Goal: Task Accomplishment & Management: Complete application form

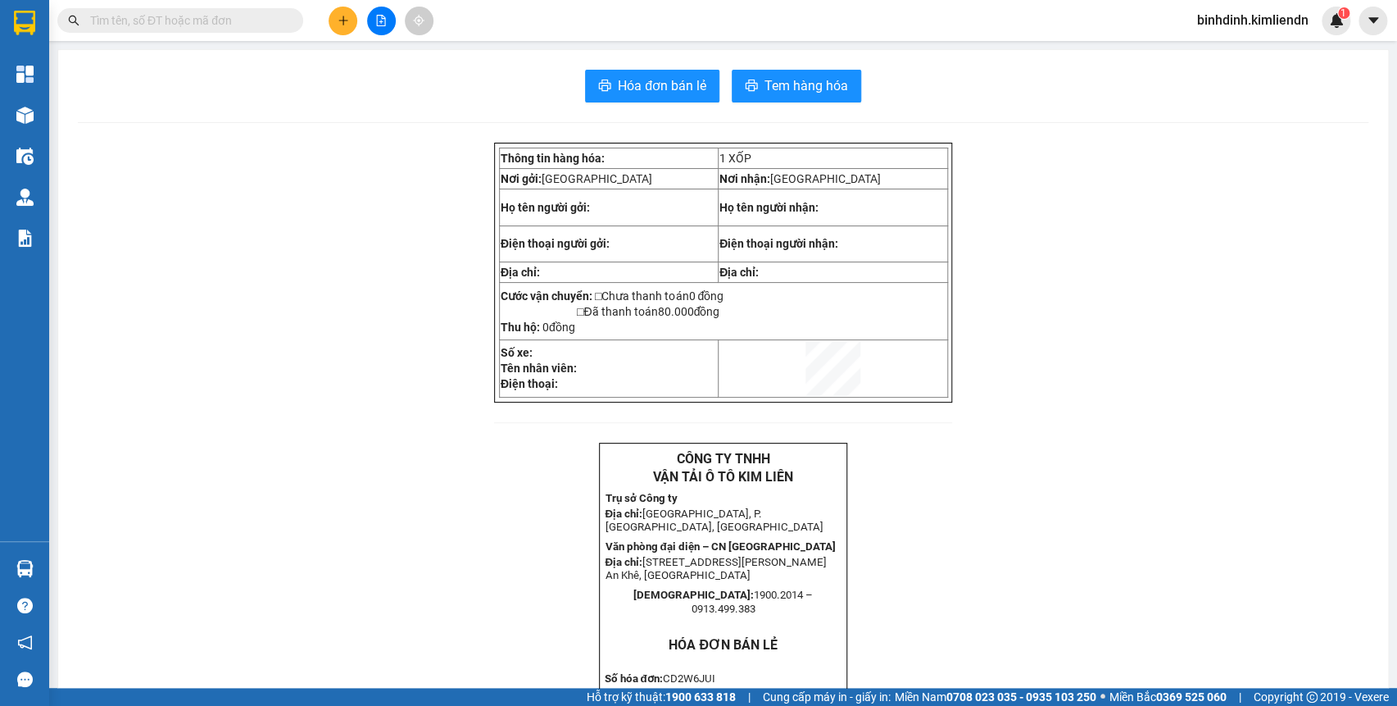
click at [344, 27] on button at bounding box center [343, 21] width 29 height 29
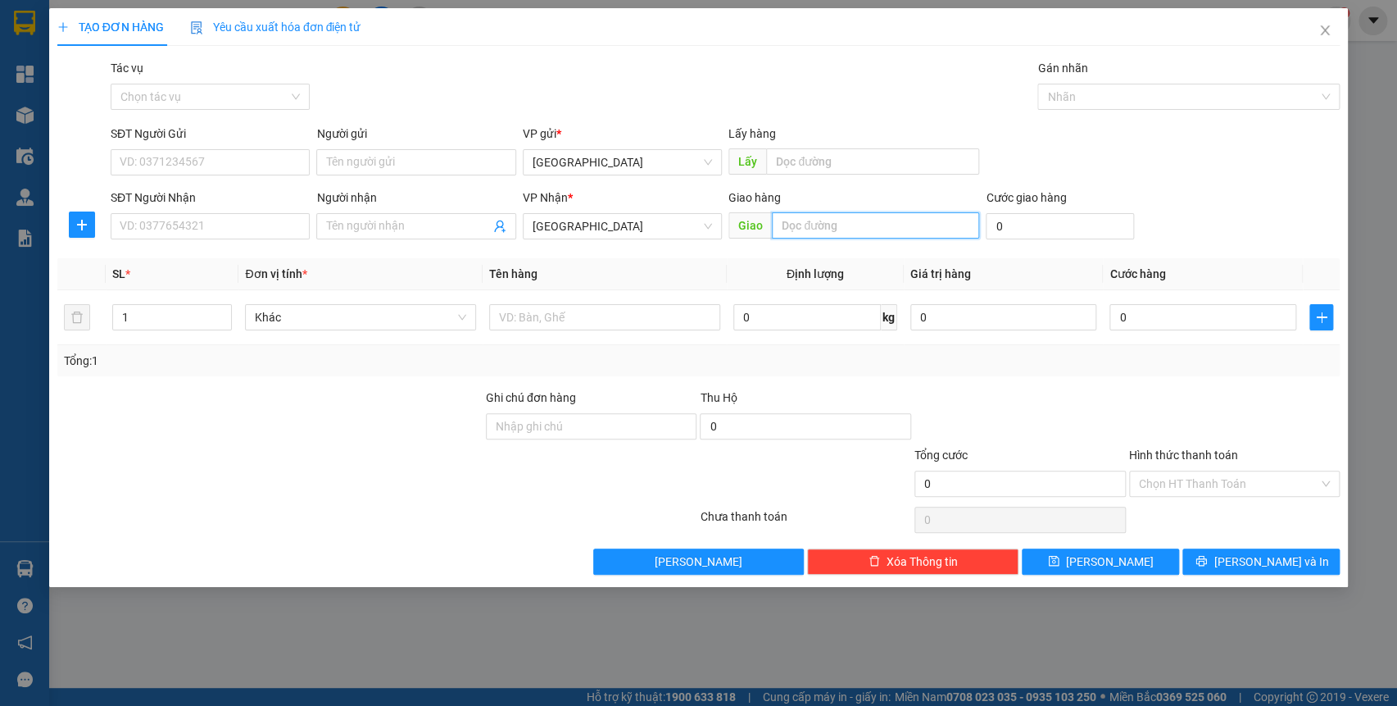
click at [919, 226] on input "text" at bounding box center [875, 225] width 207 height 26
type input "[PERSON_NAME]"
click at [1024, 228] on input "0" at bounding box center [1060, 226] width 148 height 26
type input "1"
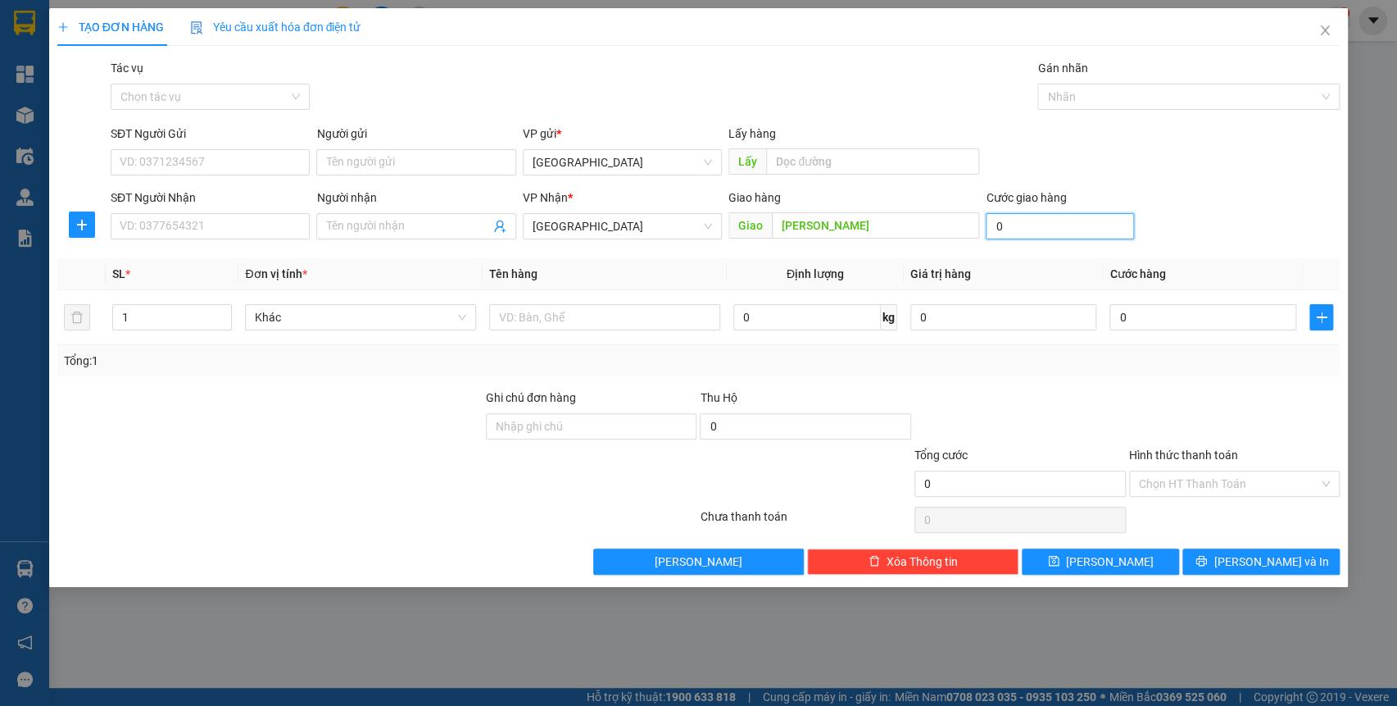
type input "1"
type input "10"
type input "100"
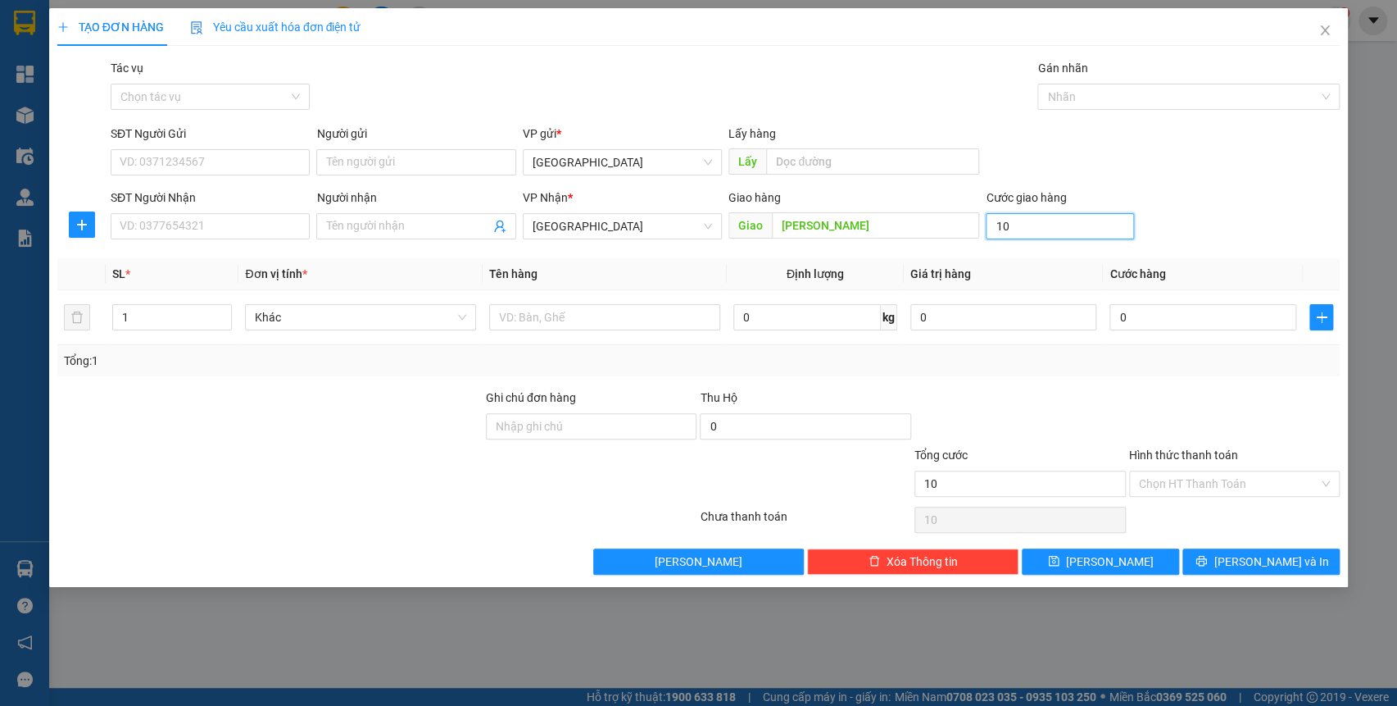
type input "100"
type input "1.000"
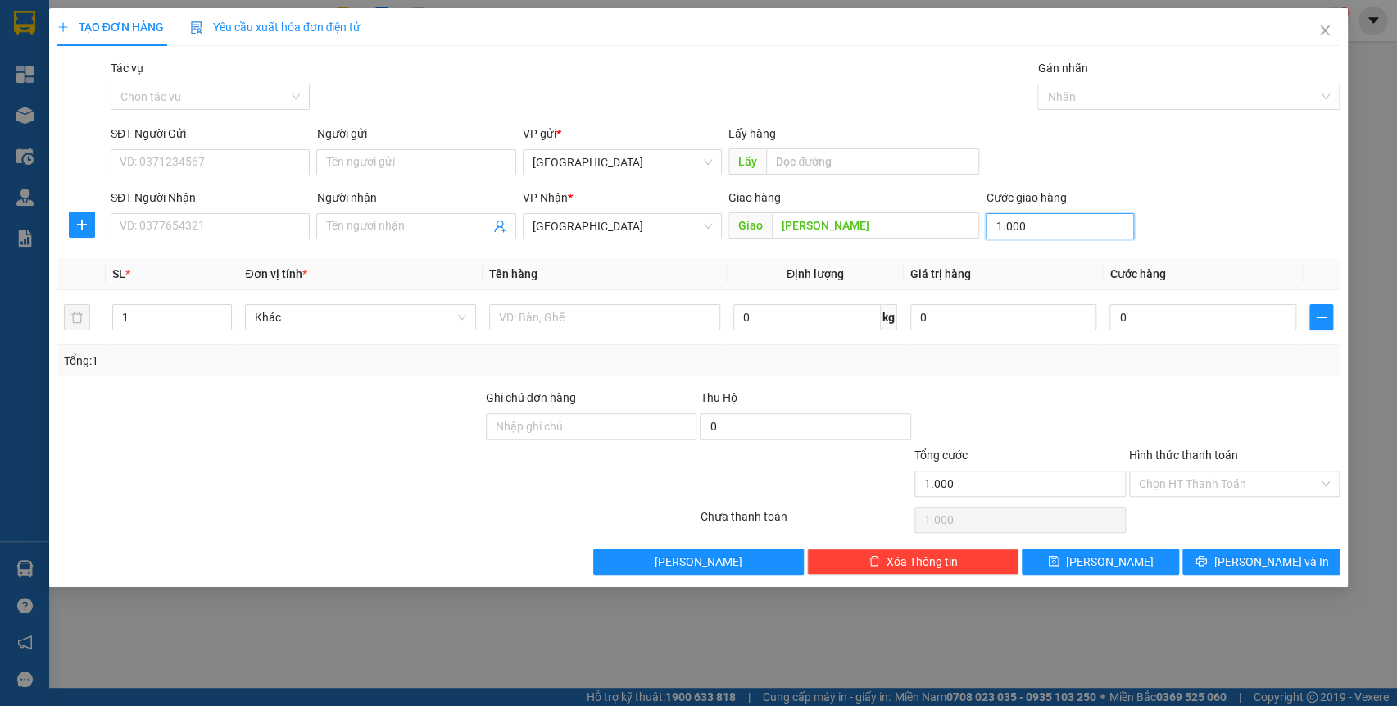
type input "10.000"
type input "100.000"
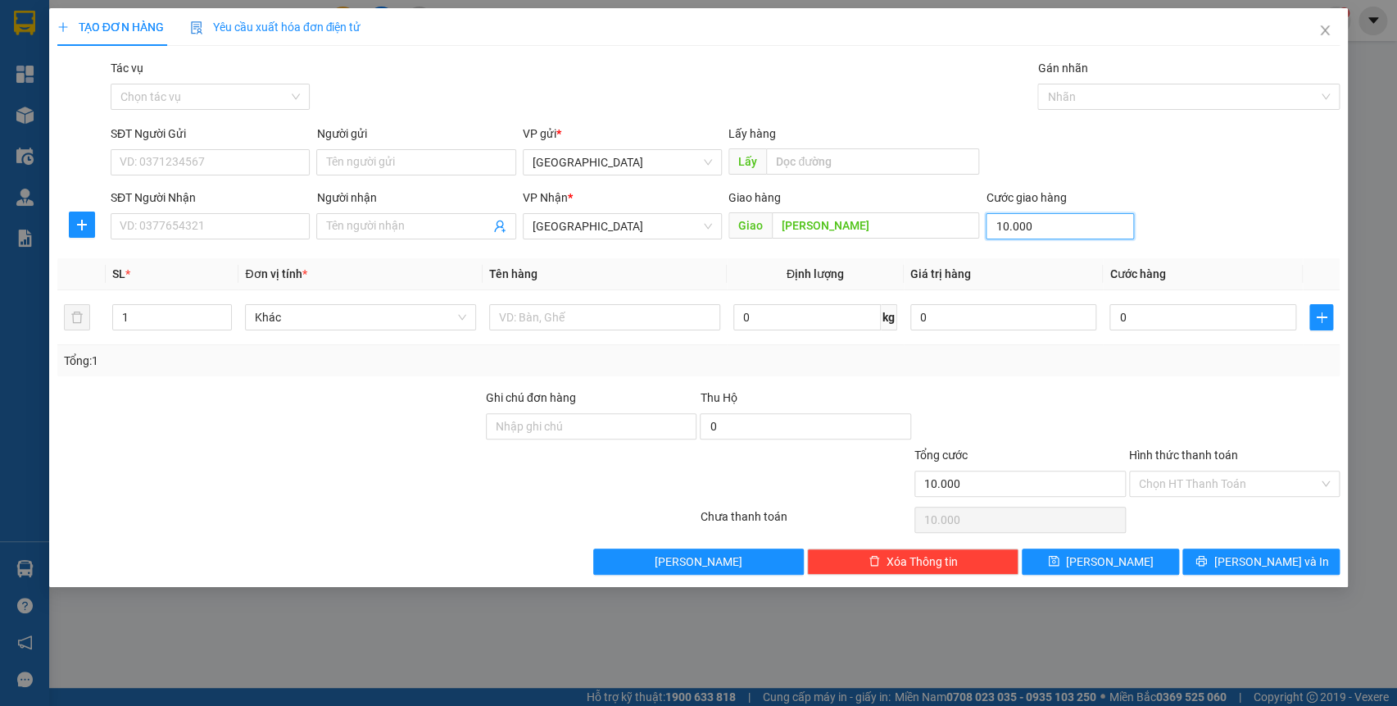
type input "100.000"
click at [1187, 481] on input "Hình thức thanh toán" at bounding box center [1229, 483] width 180 height 25
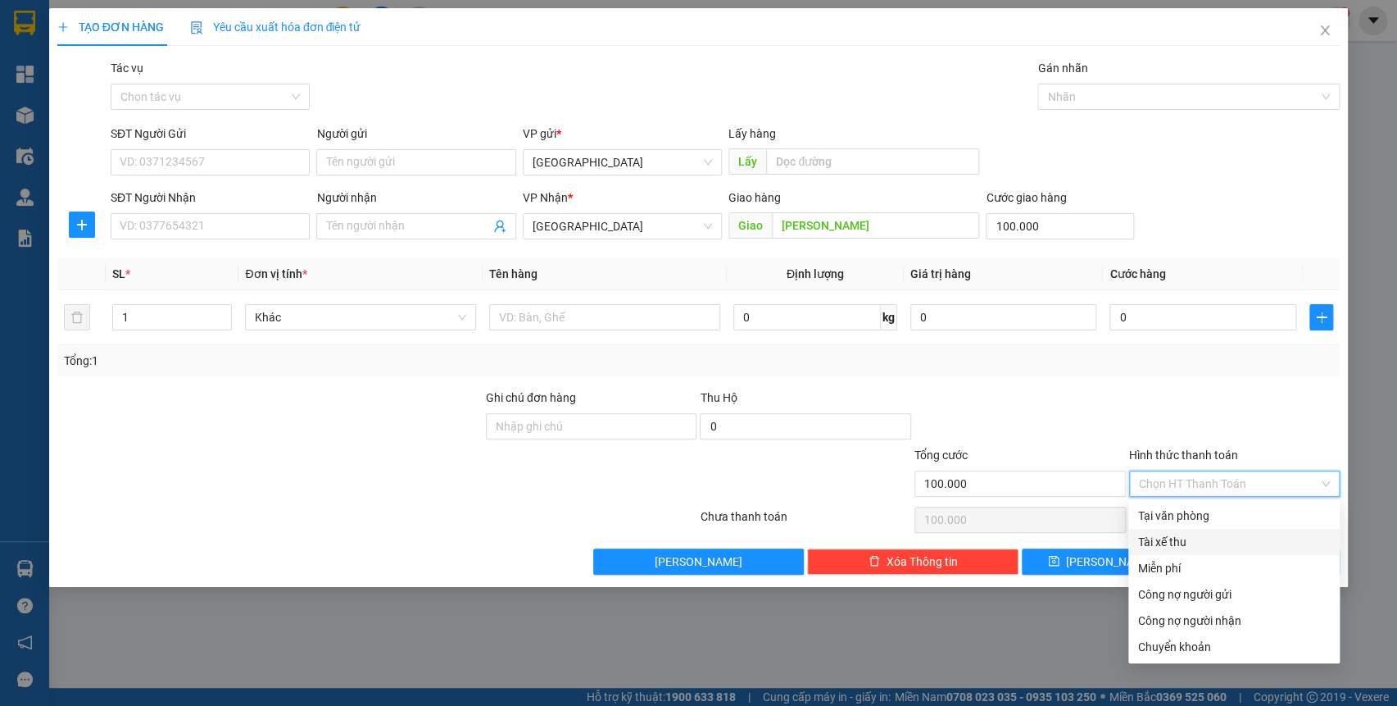
click at [1168, 549] on div "Tài xế thu" at bounding box center [1234, 542] width 192 height 18
type input "0"
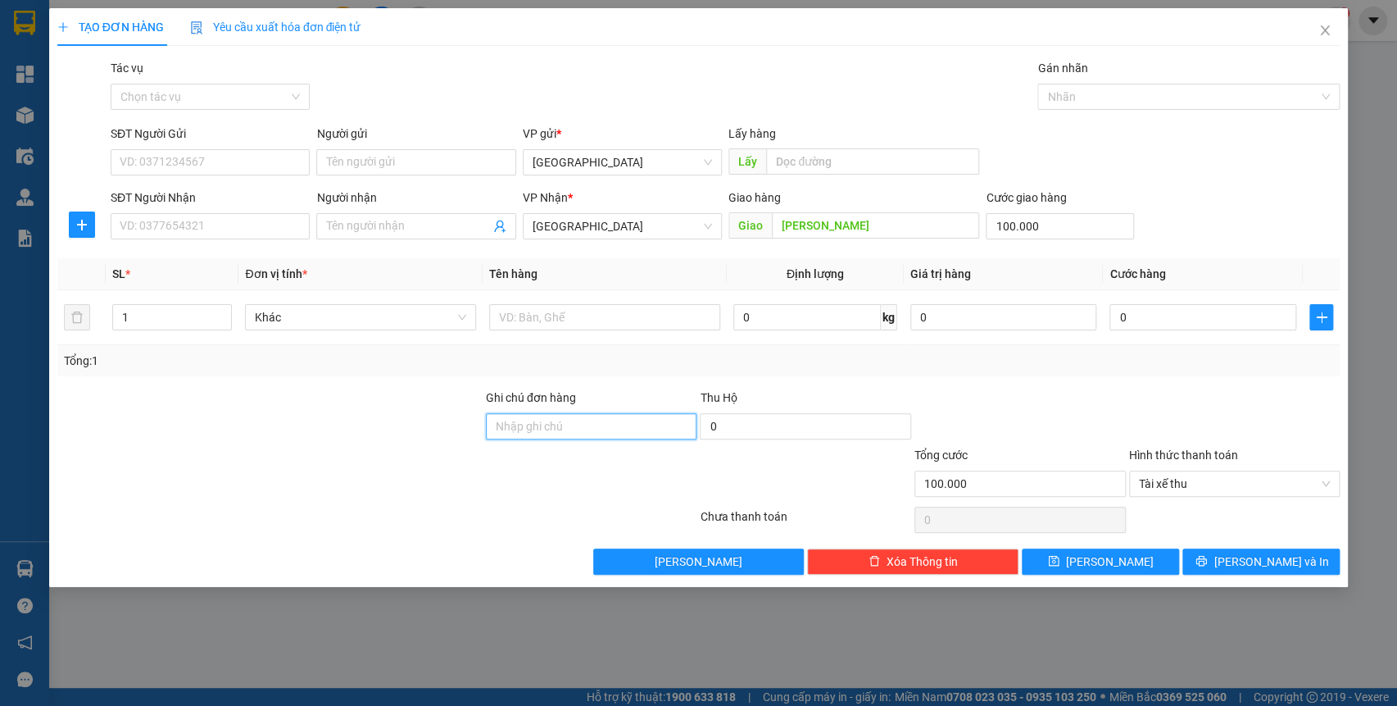
click at [524, 428] on input "Ghi chú đơn hàng" at bounding box center [591, 426] width 211 height 26
type input "thạnh 0934940899"
click at [543, 320] on input "text" at bounding box center [604, 317] width 231 height 26
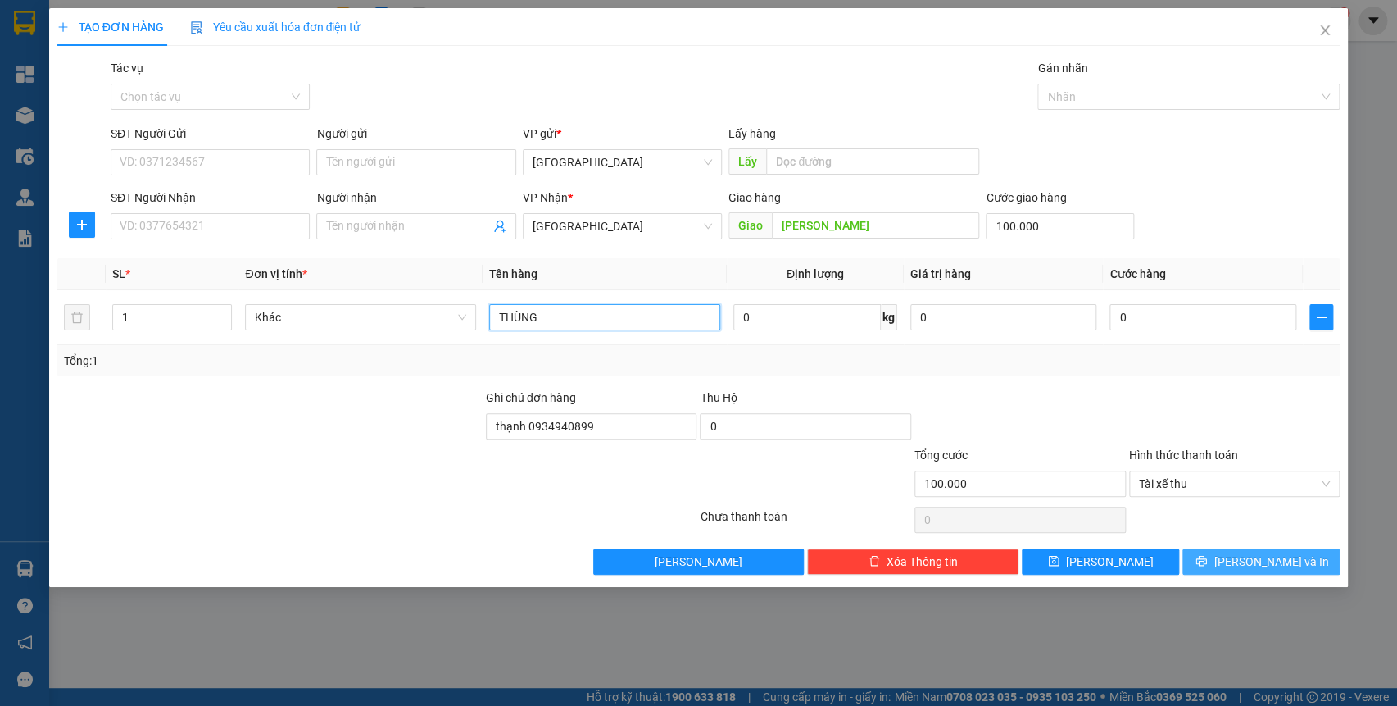
type input "THÙNG"
click at [1288, 558] on span "[PERSON_NAME] và In" at bounding box center [1271, 561] width 115 height 18
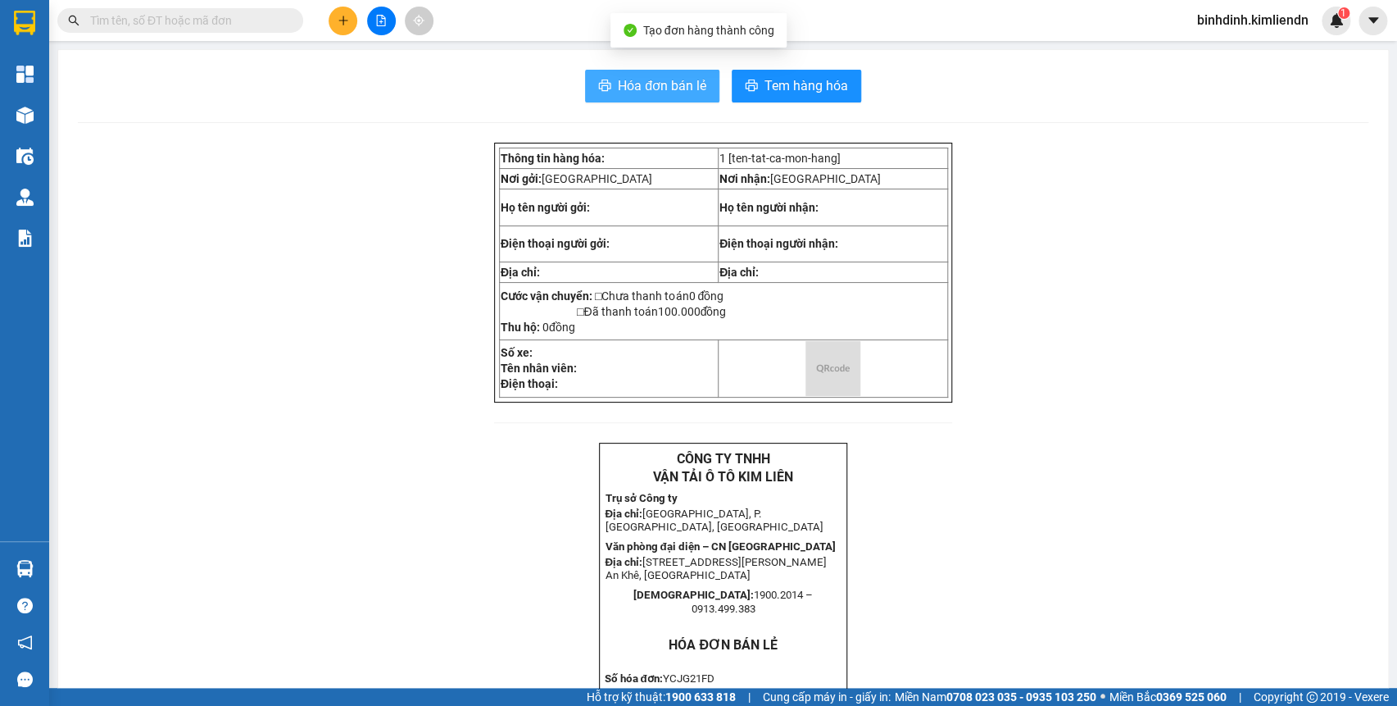
click at [585, 89] on button "Hóa đơn bán lẻ" at bounding box center [652, 86] width 134 height 33
